Goal: Transaction & Acquisition: Purchase product/service

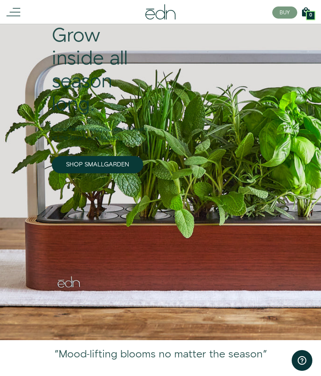
scroll to position [77, 0]
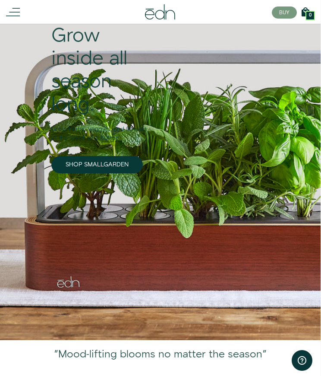
click at [109, 168] on link "SHOP SMALLGARDEN" at bounding box center [97, 164] width 92 height 17
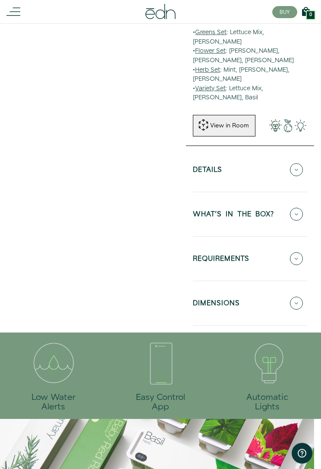
scroll to position [301, 0]
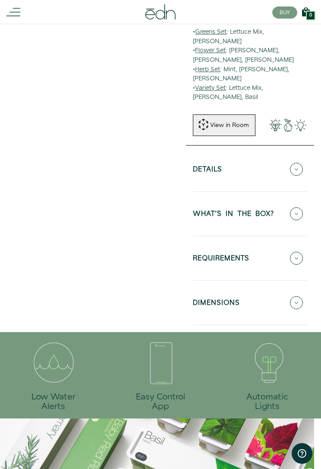
click at [294, 163] on icon at bounding box center [296, 169] width 13 height 13
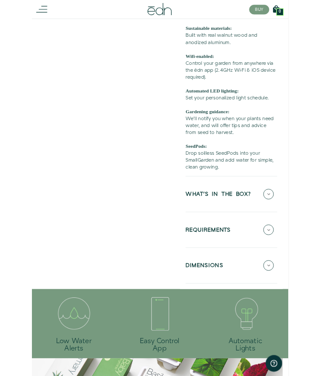
scroll to position [461, 1]
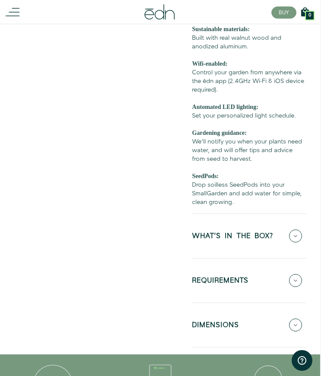
click at [293, 274] on icon at bounding box center [295, 280] width 13 height 13
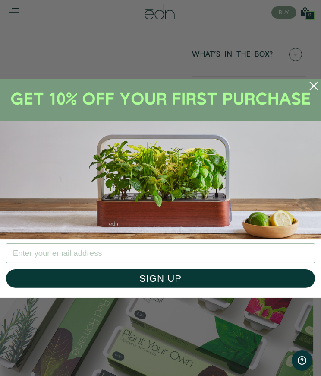
click at [313, 85] on icon "Close dialog" at bounding box center [313, 85] width 7 height 7
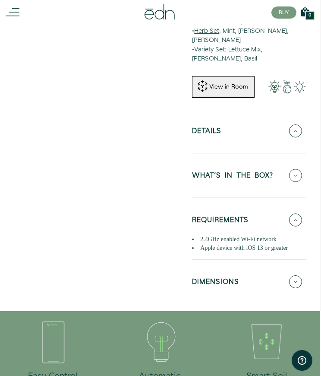
scroll to position [335, 1]
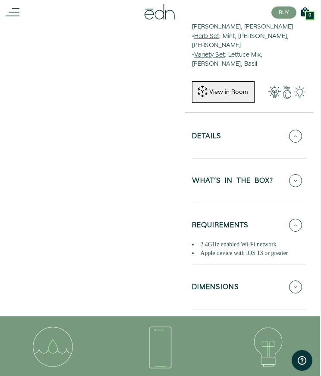
click at [295, 130] on icon at bounding box center [295, 136] width 13 height 13
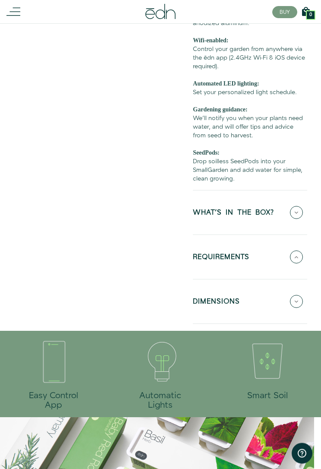
scroll to position [484, 0]
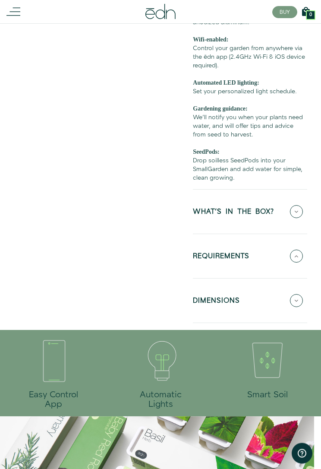
click at [294, 205] on icon at bounding box center [296, 211] width 13 height 13
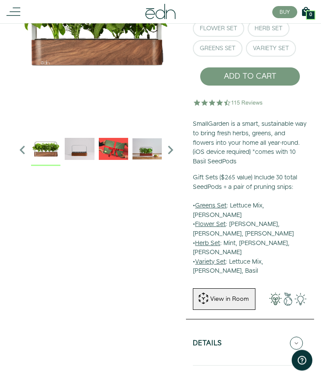
scroll to position [0, 0]
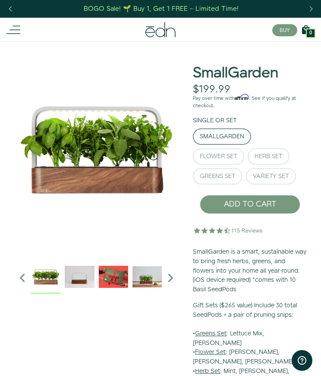
click at [11, 11] on div "Previous slide" at bounding box center [10, 9] width 12 height 19
click at [270, 157] on div "Herb Set" at bounding box center [269, 156] width 28 height 6
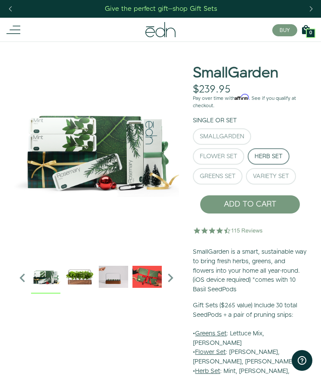
click at [19, 35] on icon at bounding box center [13, 30] width 14 height 14
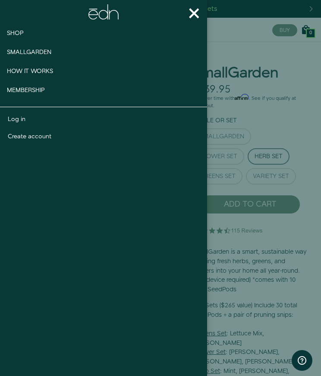
click at [274, 182] on div at bounding box center [160, 188] width 321 height 376
